Goal: Navigation & Orientation: Find specific page/section

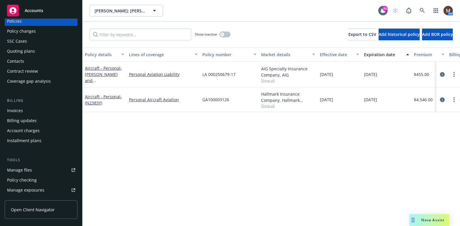
scroll to position [59, 0]
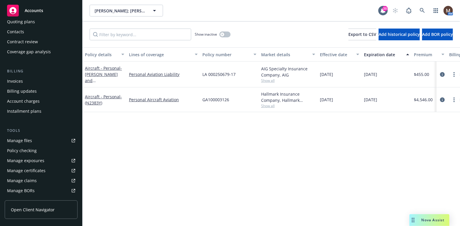
click at [29, 140] on div "Manage files" at bounding box center [19, 140] width 25 height 9
